Goal: Task Accomplishment & Management: Complete application form

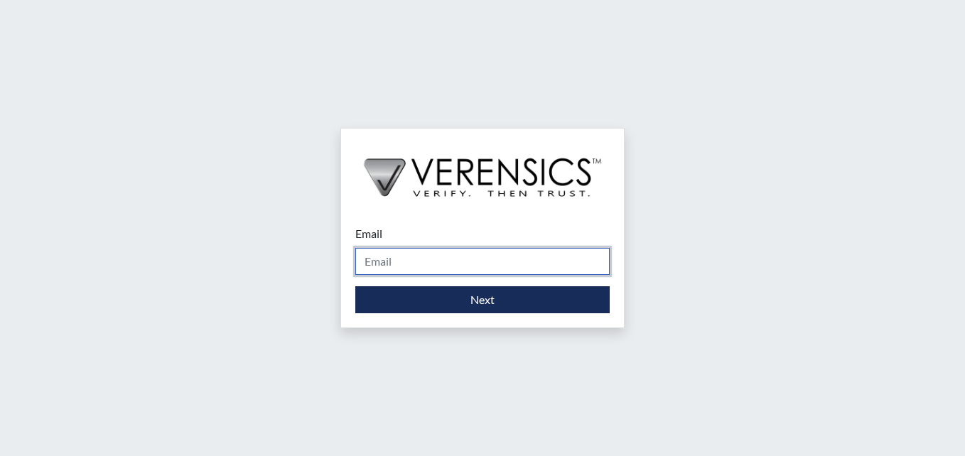
click at [517, 266] on input "Email" at bounding box center [482, 261] width 254 height 27
type input "[PERSON_NAME][EMAIL_ADDRESS][DOMAIN_NAME]"
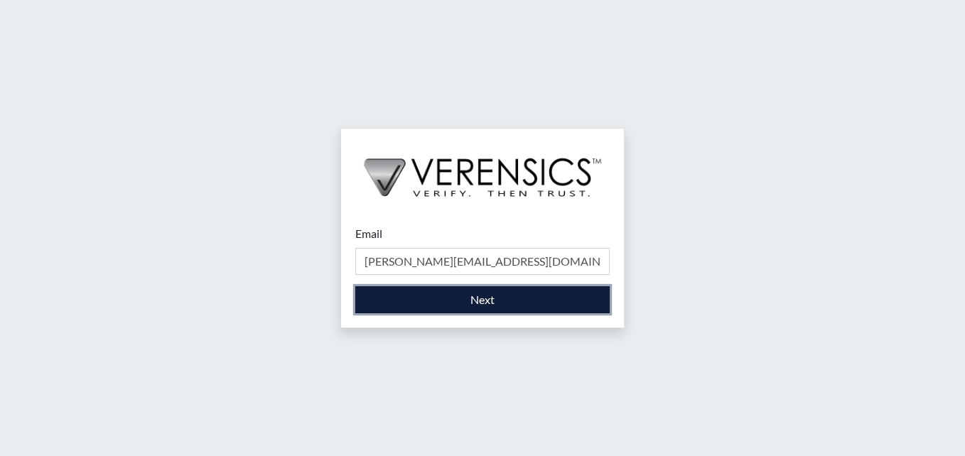
click at [502, 299] on button "Next" at bounding box center [482, 299] width 254 height 27
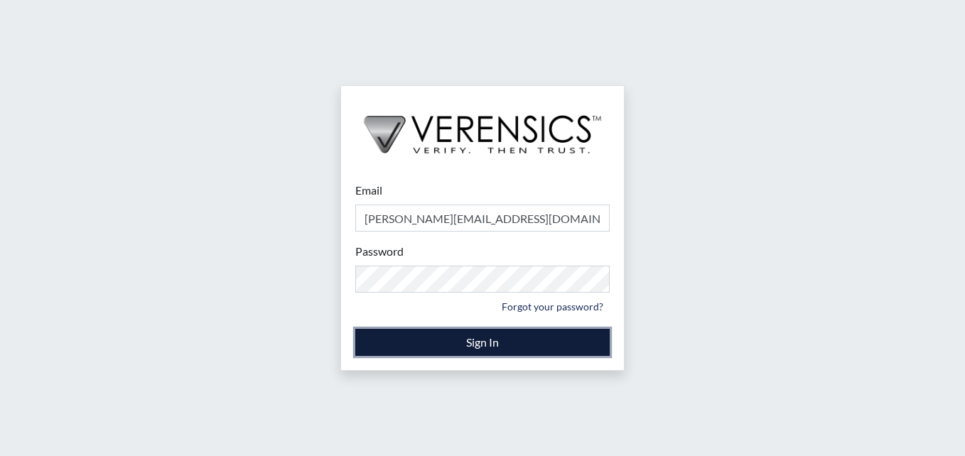
click at [489, 340] on button "Sign In" at bounding box center [482, 342] width 254 height 27
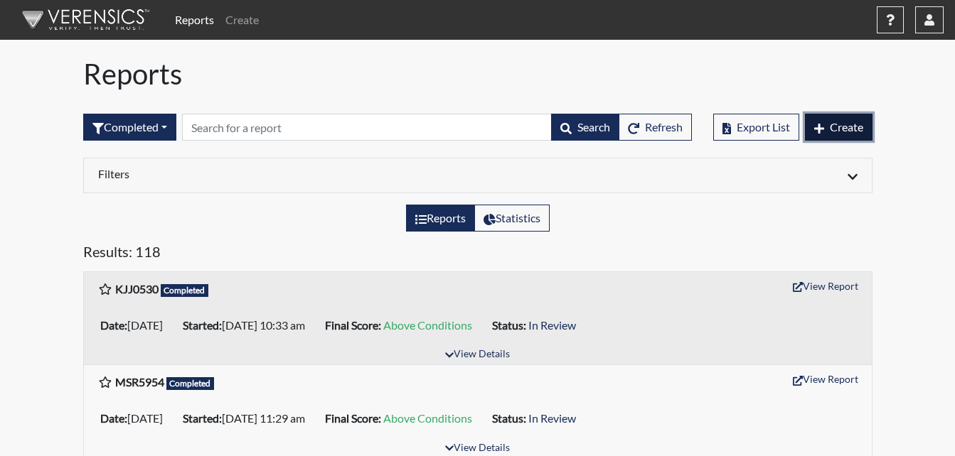
click at [852, 130] on span "Create" at bounding box center [845, 127] width 33 height 14
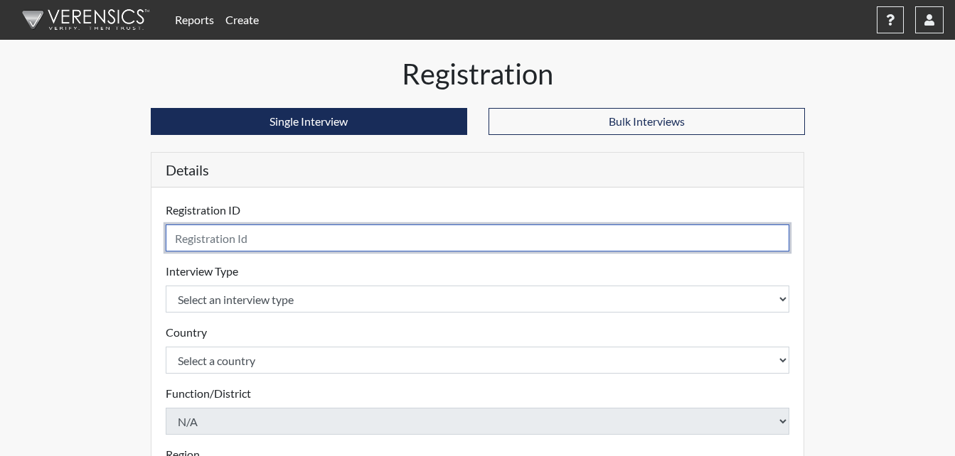
click at [338, 237] on input "text" at bounding box center [478, 238] width 624 height 27
type input "TJW3544"
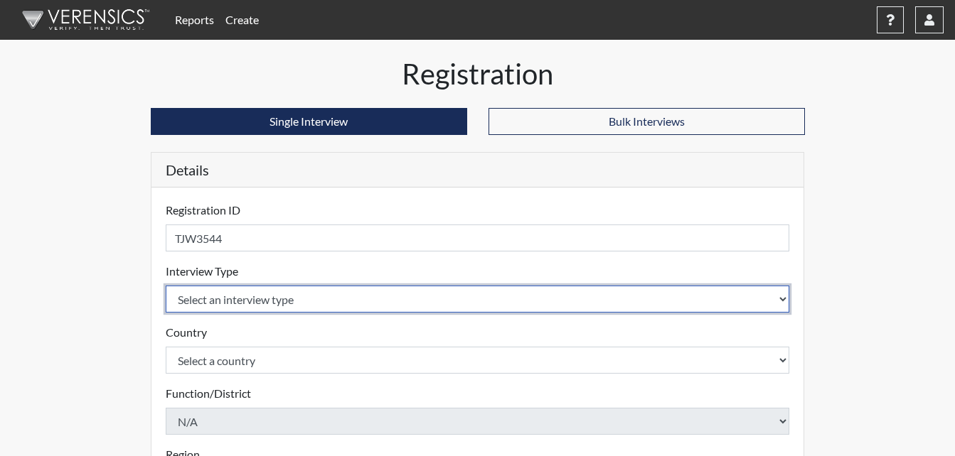
click at [354, 296] on select "Select an interview type Corrections Pre-Employment" at bounding box center [478, 299] width 624 height 27
select select "ff733e93-e1bf-11ea-9c9f-0eff0cf7eb8f"
click at [166, 286] on select "Select an interview type Corrections Pre-Employment" at bounding box center [478, 299] width 624 height 27
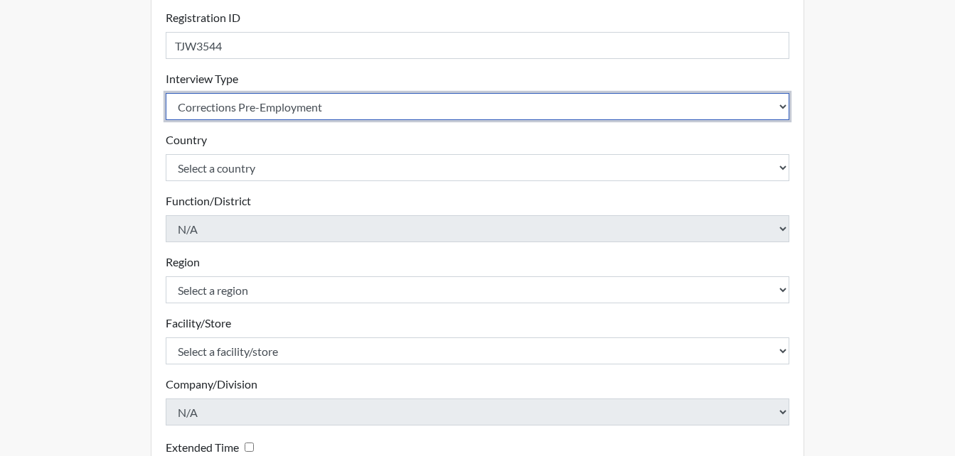
scroll to position [213, 0]
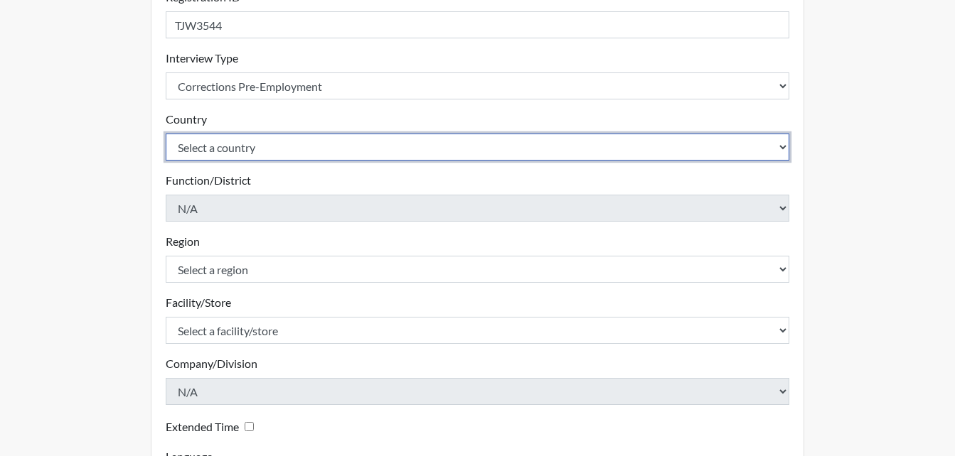
click at [363, 149] on select "Select a country [GEOGRAPHIC_DATA] [GEOGRAPHIC_DATA]" at bounding box center [478, 147] width 624 height 27
select select "united-states-of-[GEOGRAPHIC_DATA]"
click at [166, 134] on select "Select a country [GEOGRAPHIC_DATA] [GEOGRAPHIC_DATA]" at bounding box center [478, 147] width 624 height 27
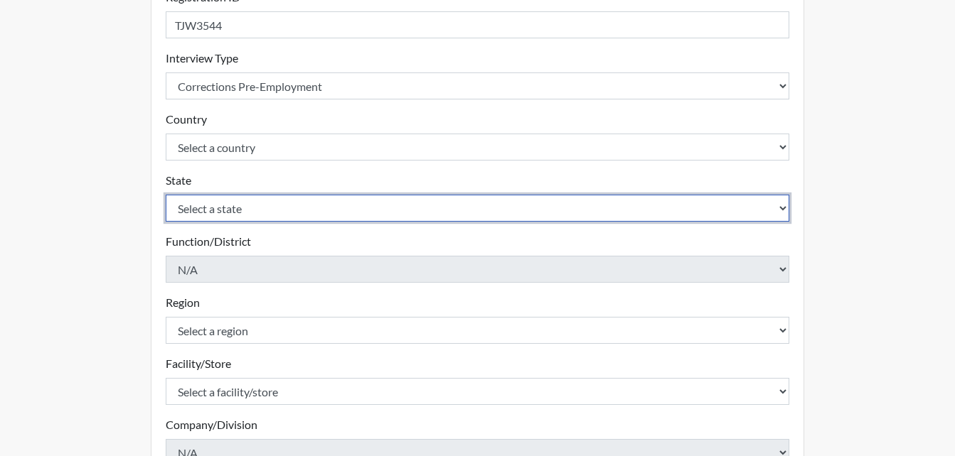
click at [351, 203] on select "Select a state [US_STATE] [US_STATE] [US_STATE] [US_STATE] [US_STATE] [US_STATE…" at bounding box center [478, 208] width 624 height 27
select select "GA"
click at [166, 195] on select "Select a state [US_STATE] [US_STATE] [US_STATE] [US_STATE] [US_STATE] [US_STATE…" at bounding box center [478, 208] width 624 height 27
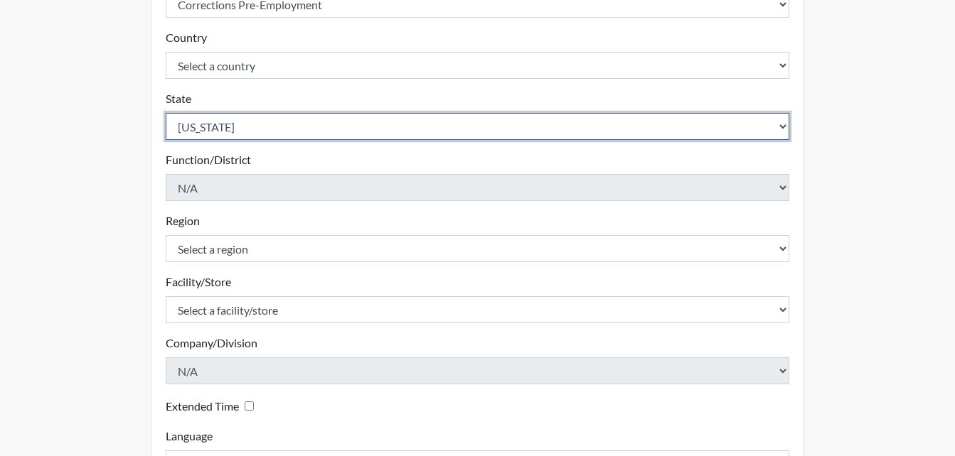
scroll to position [355, 0]
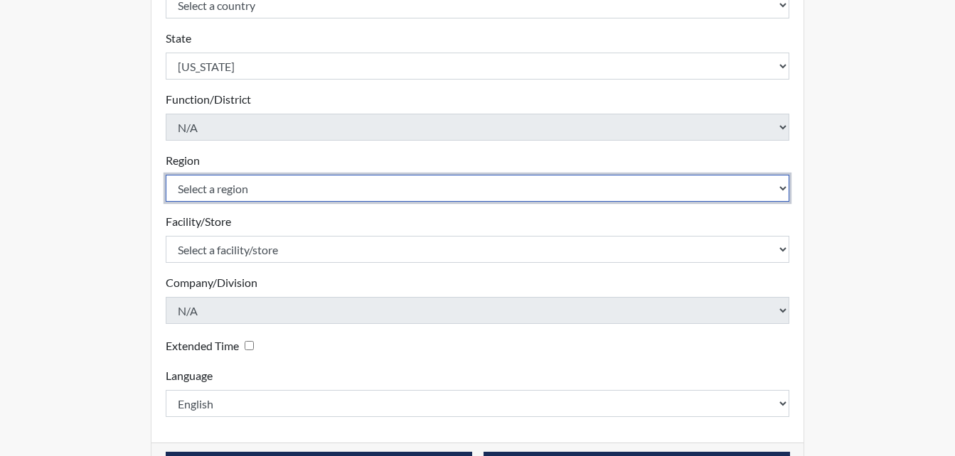
click at [323, 193] on select "Select a region [GEOGRAPHIC_DATA]" at bounding box center [478, 188] width 624 height 27
select select "743fb50d-a618-40f0-9631-f2ad6878b8a9"
click at [166, 175] on select "Select a region [GEOGRAPHIC_DATA]" at bounding box center [478, 188] width 624 height 27
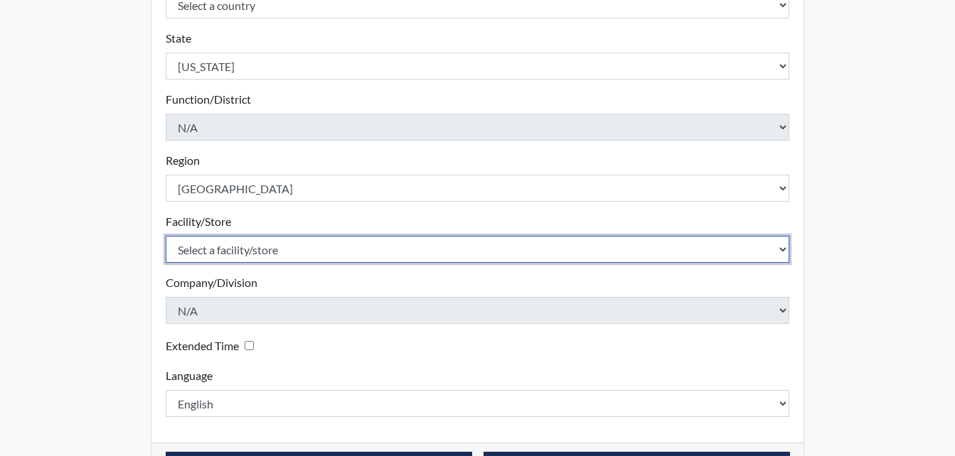
click at [335, 244] on select "Select a facility/store [PERSON_NAME]" at bounding box center [478, 249] width 624 height 27
select select "ab6d1851-a51e-4a62-ad24-fdddfecf2d94"
click at [166, 236] on select "Select a facility/store [PERSON_NAME]" at bounding box center [478, 249] width 624 height 27
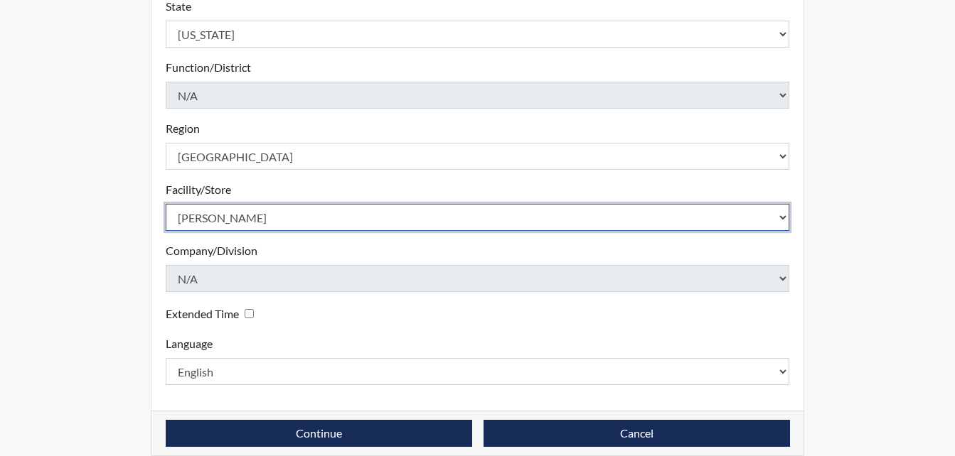
scroll to position [404, 0]
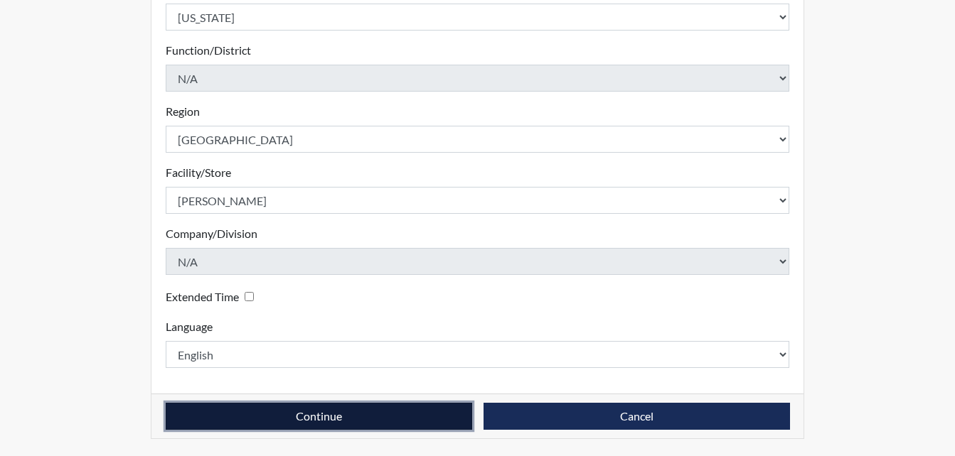
click at [312, 419] on button "Continue" at bounding box center [319, 416] width 306 height 27
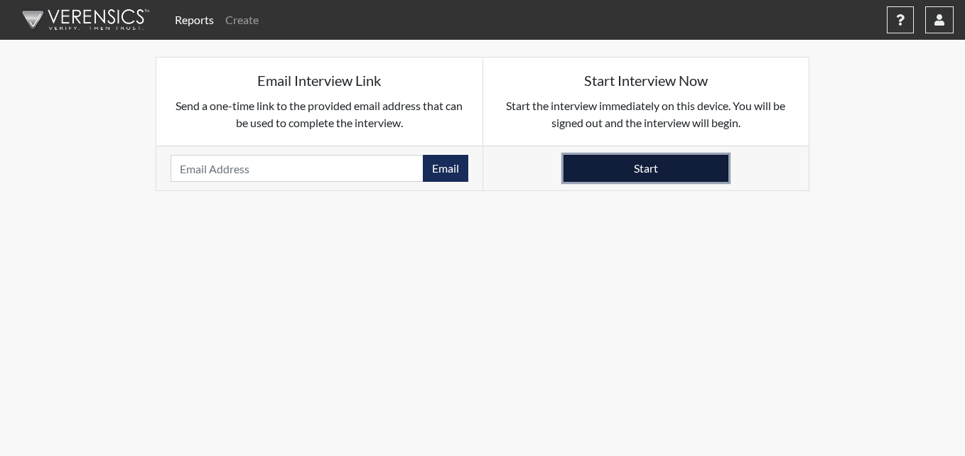
click at [665, 171] on button "Start" at bounding box center [646, 168] width 165 height 27
